Goal: Information Seeking & Learning: Find specific fact

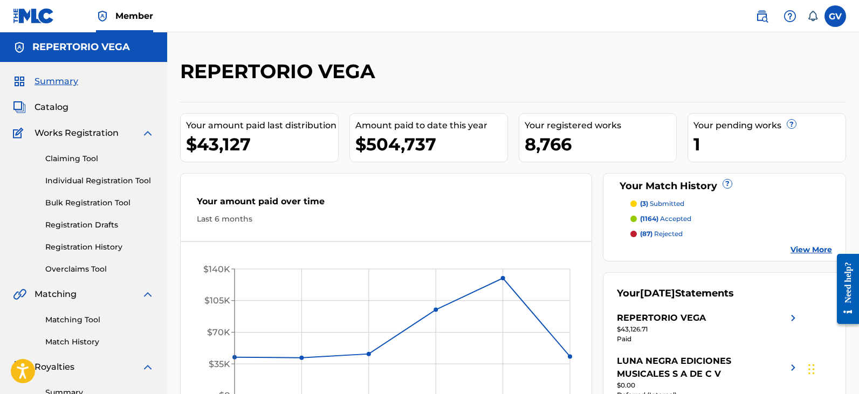
drag, startPoint x: 46, startPoint y: 104, endPoint x: 71, endPoint y: 109, distance: 25.4
click at [46, 104] on span "Catalog" at bounding box center [52, 107] width 34 height 13
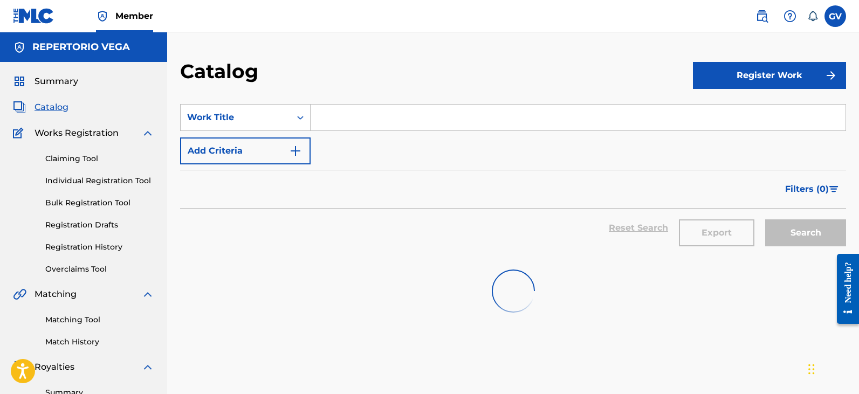
click at [335, 121] on input "Search Form" at bounding box center [578, 118] width 535 height 26
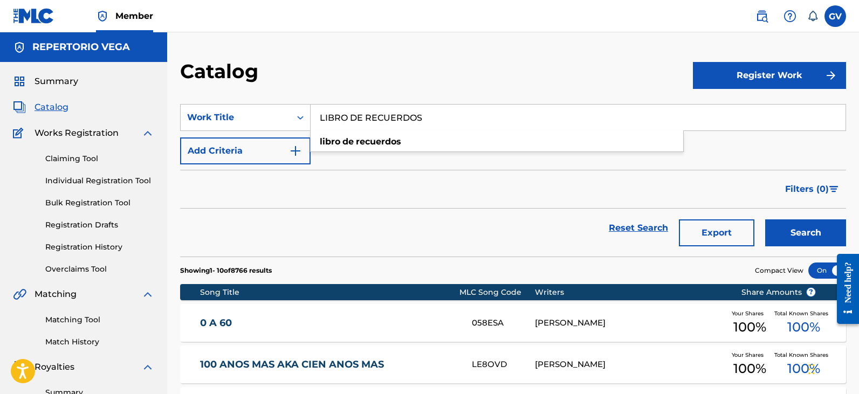
type input "LIBRO DE RECUERDOS"
click at [765, 220] on button "Search" at bounding box center [805, 233] width 81 height 27
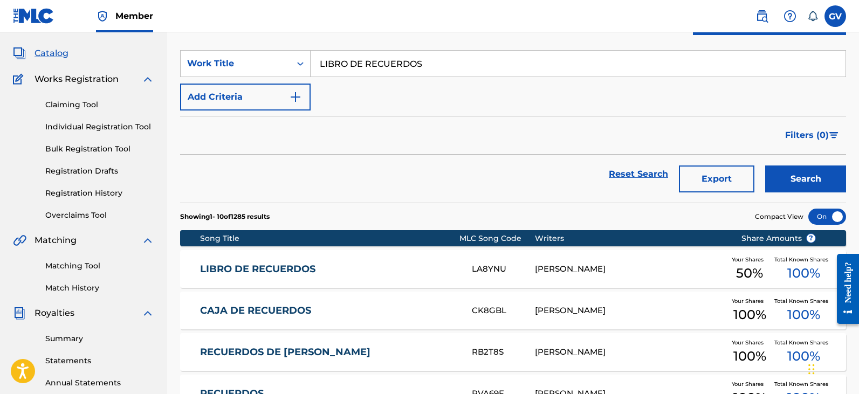
scroll to position [108, 0]
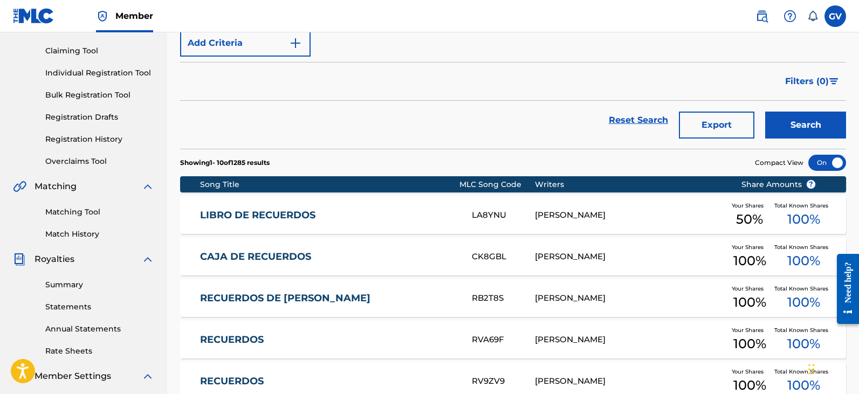
click at [279, 217] on link "LIBRO DE RECUERDOS" at bounding box center [328, 215] width 257 height 12
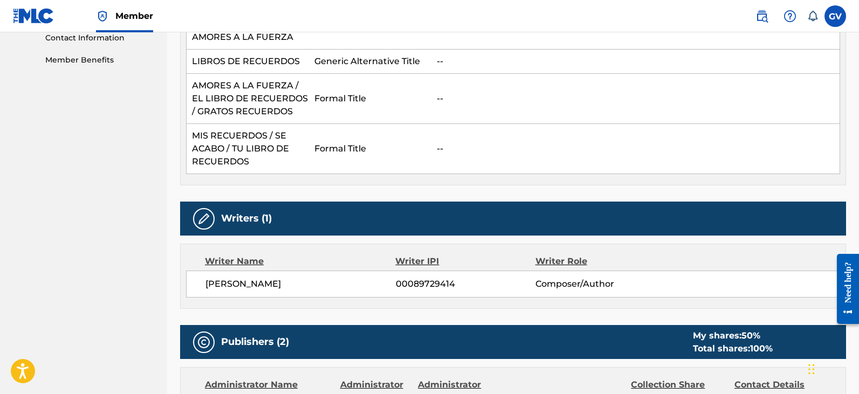
scroll to position [139, 0]
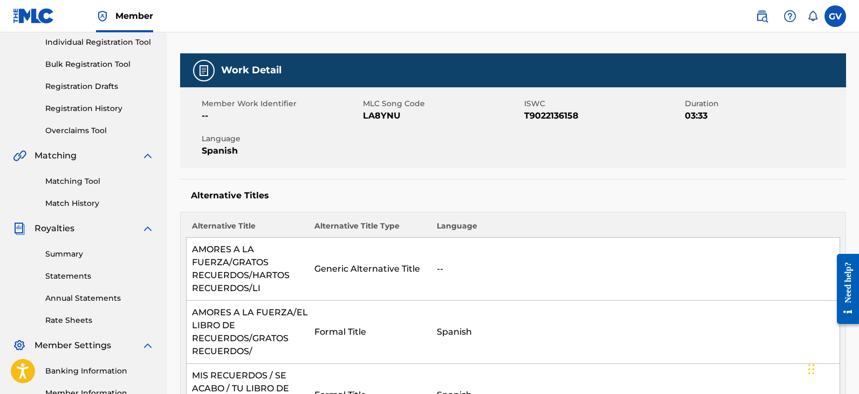
click at [385, 354] on td "Formal Title" at bounding box center [370, 332] width 122 height 63
